Goal: Task Accomplishment & Management: Complete application form

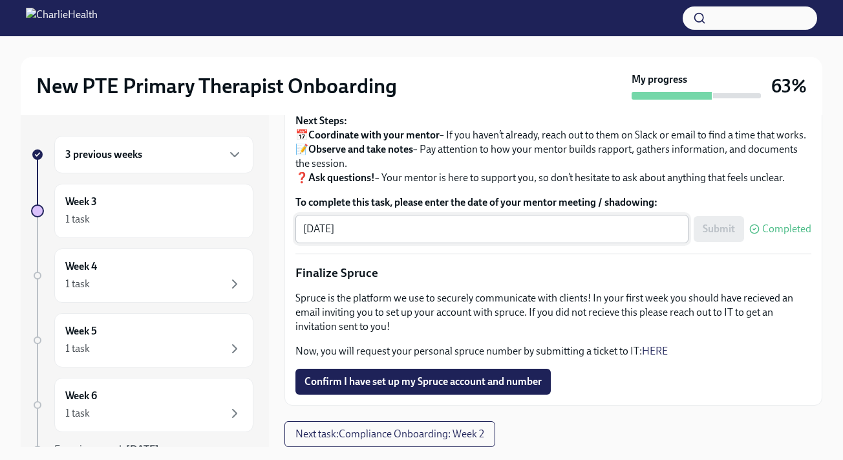
scroll to position [1517, 0]
click at [406, 385] on span "Confirm I have set up my Spruce account and number" at bounding box center [422, 381] width 237 height 13
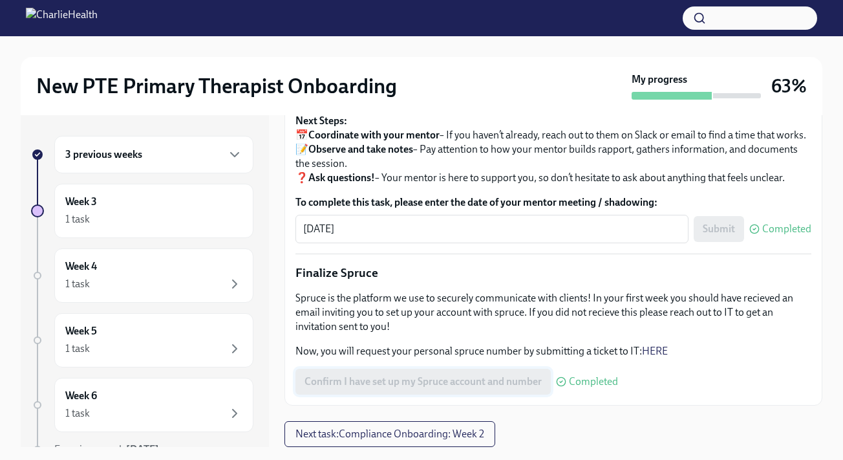
scroll to position [23, 0]
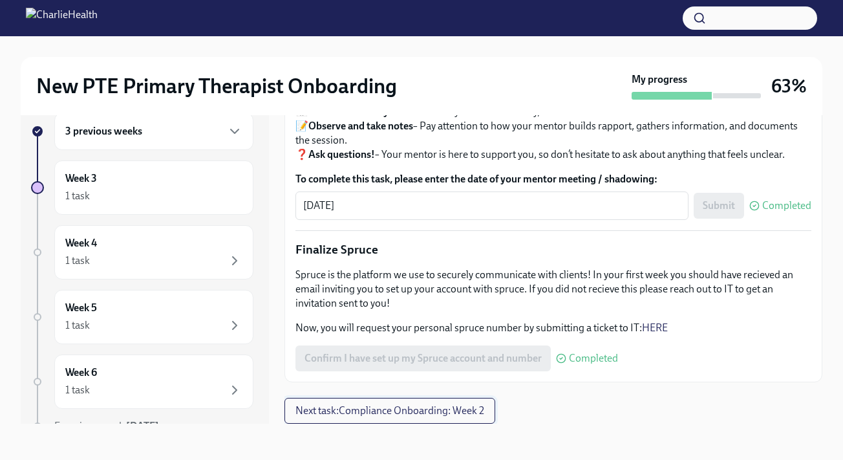
click at [402, 412] on span "Next task : Compliance Onboarding: Week 2" at bounding box center [389, 410] width 189 height 13
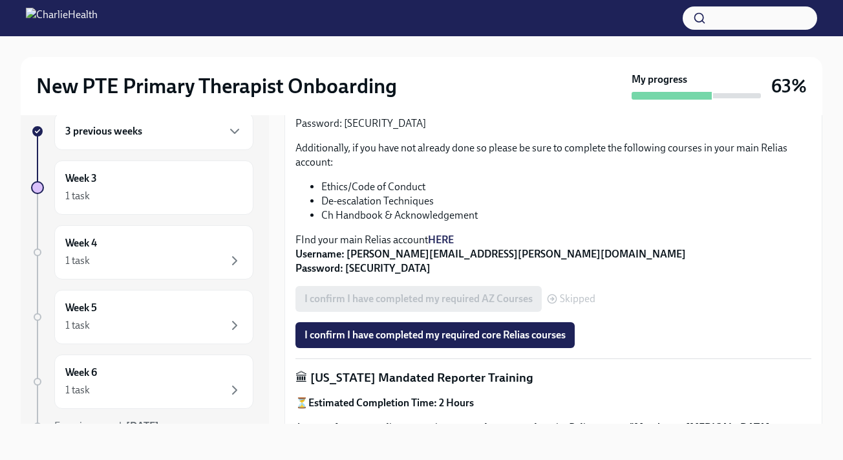
scroll to position [447, 0]
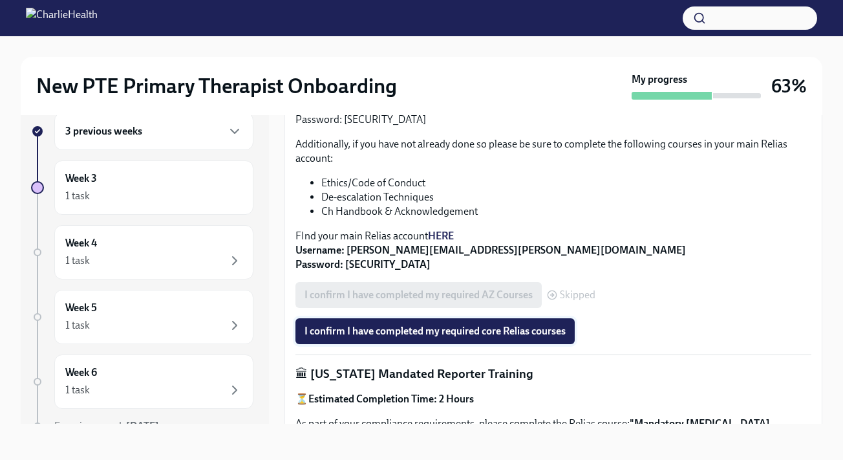
click at [496, 325] on span "I confirm I have completed my required core Relias courses" at bounding box center [434, 331] width 261 height 13
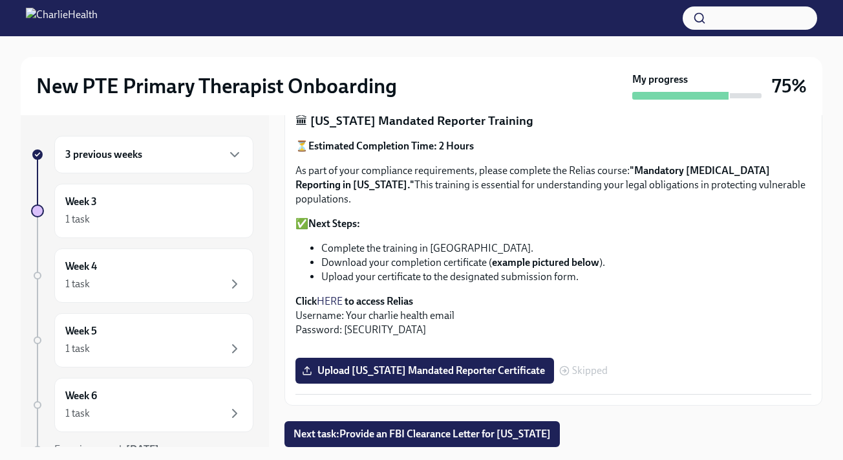
scroll to position [1015, 0]
click at [502, 432] on span "Next task : Provide an FBI Clearance Letter for [US_STATE]" at bounding box center [421, 433] width 257 height 13
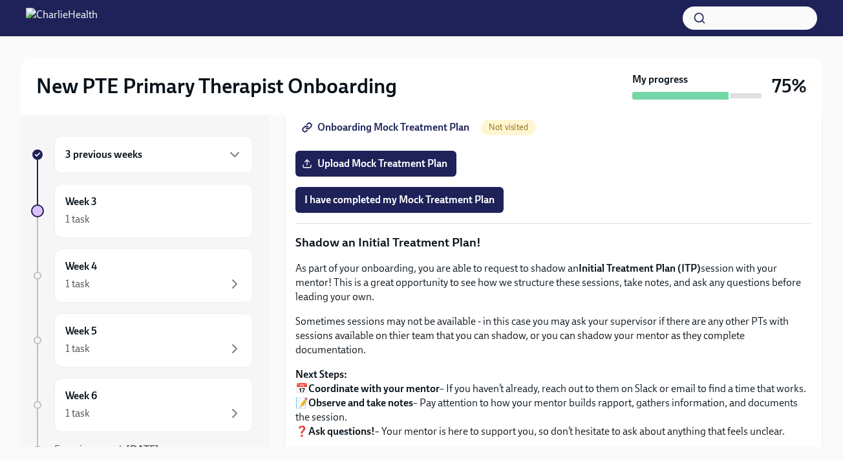
scroll to position [1051, 0]
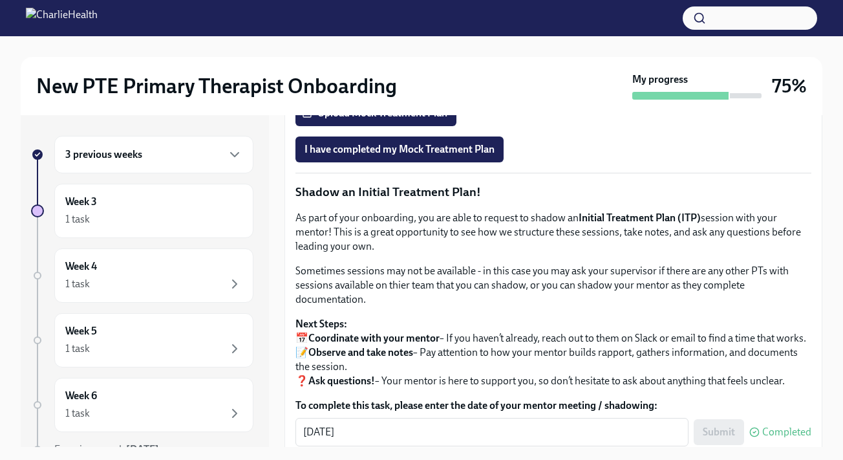
click at [421, 83] on span "Onboarding Mock Treatment Plan" at bounding box center [386, 76] width 165 height 13
